Goal: Transaction & Acquisition: Purchase product/service

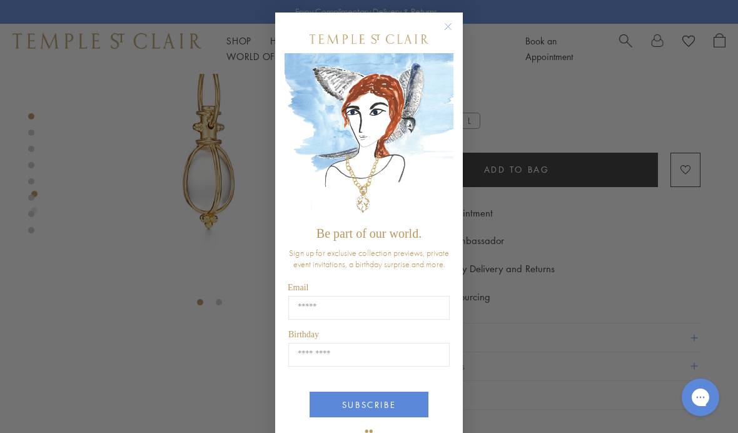
click at [447, 28] on icon "Close dialog" at bounding box center [449, 27] width 6 height 6
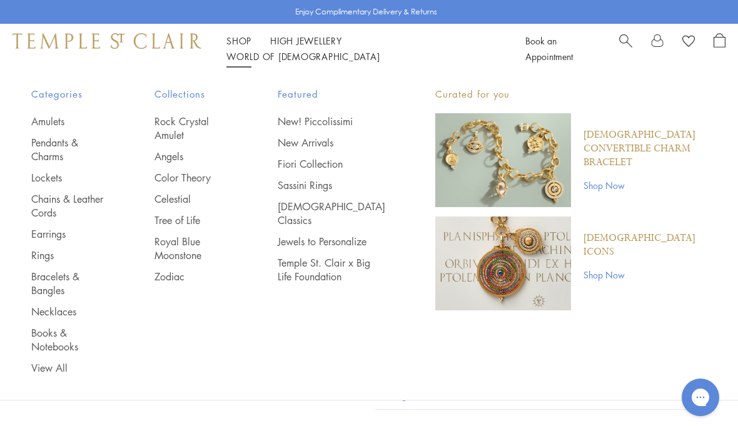
click at [86, 206] on link "Chains & Leather Cords" at bounding box center [67, 206] width 73 height 28
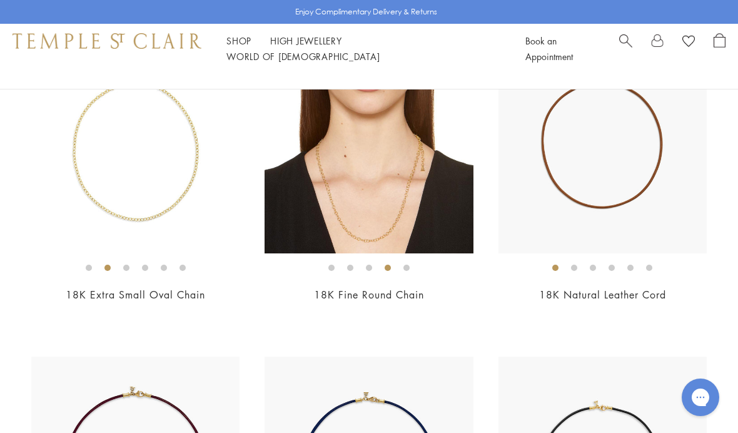
scroll to position [184, 0]
click at [400, 215] on img at bounding box center [369, 150] width 208 height 208
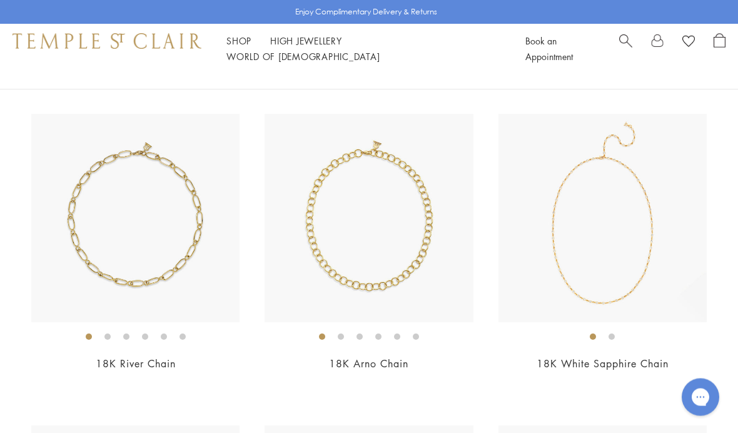
scroll to position [1674, 0]
click at [619, 357] on link "18K White Sapphire Chain" at bounding box center [603, 364] width 132 height 14
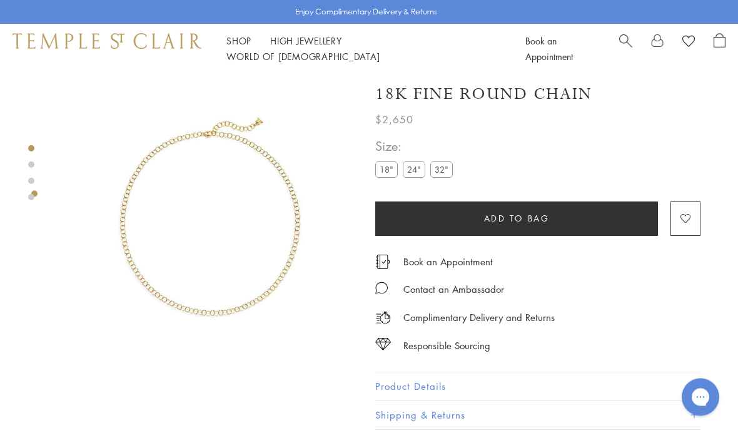
scroll to position [3, 0]
click at [415, 170] on label "24"" at bounding box center [414, 170] width 23 height 16
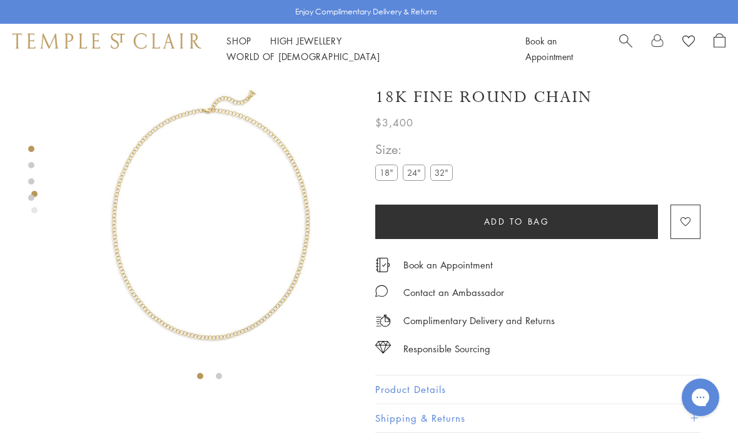
click at [442, 170] on label "32"" at bounding box center [442, 173] width 23 height 16
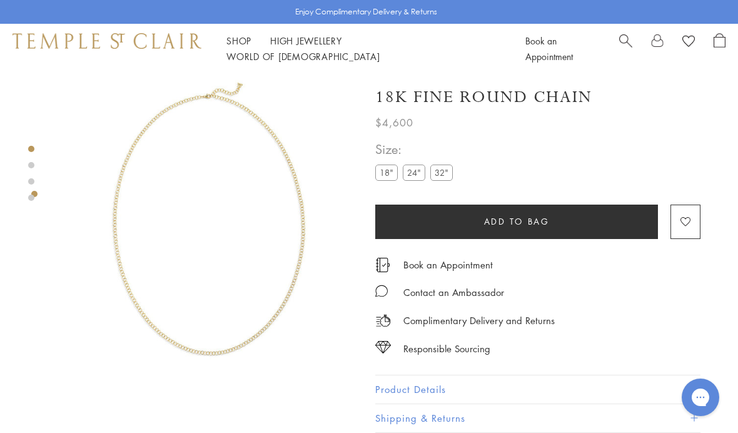
click at [413, 175] on label "24"" at bounding box center [414, 173] width 23 height 16
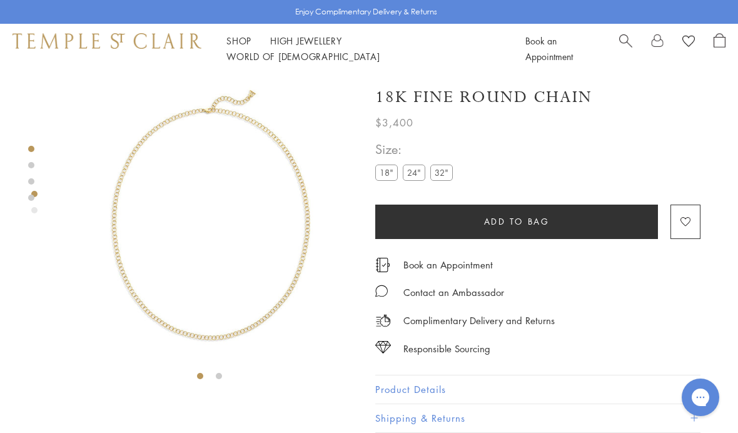
scroll to position [3, 0]
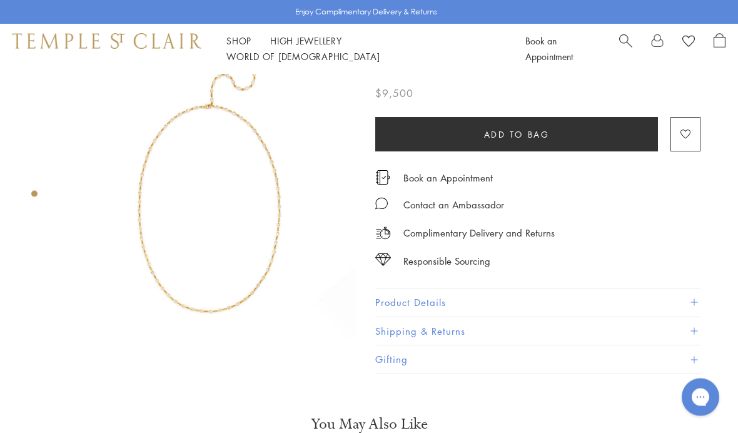
scroll to position [29, 0]
click at [693, 294] on button "Product Details" at bounding box center [537, 302] width 325 height 28
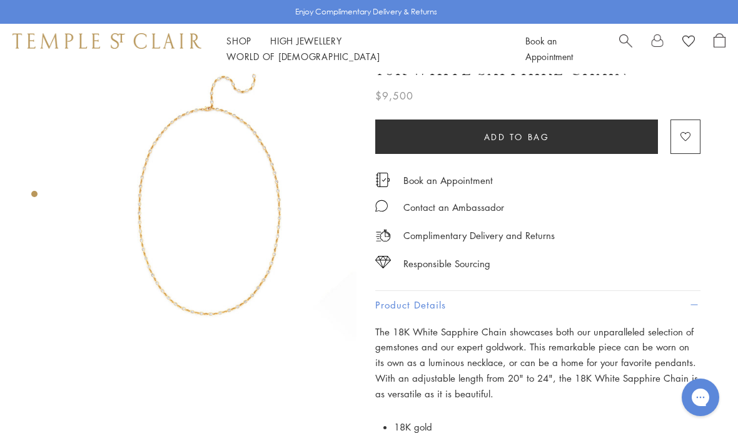
scroll to position [0, 0]
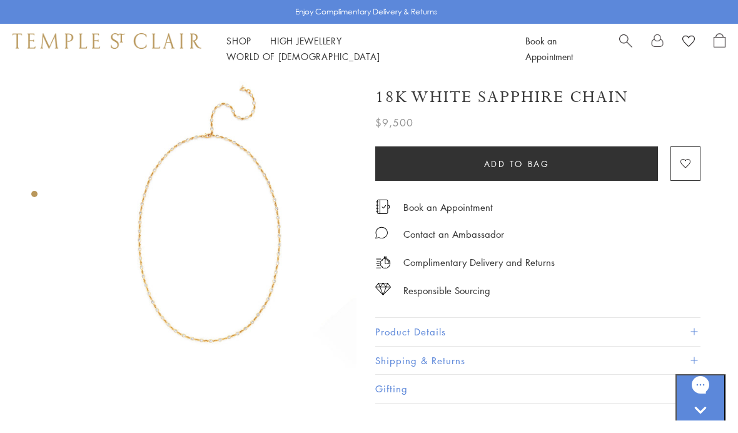
scroll to position [0, 3]
